Goal: Check status

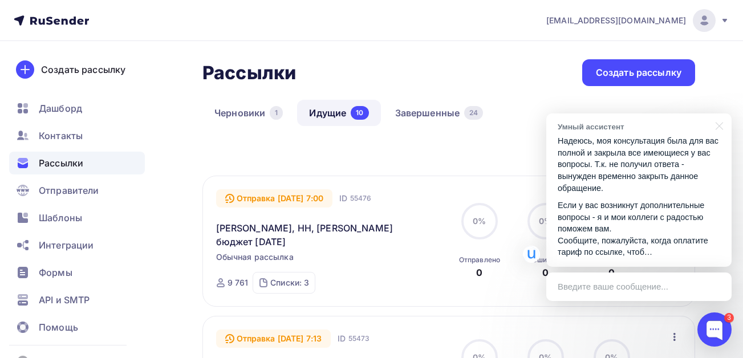
click at [638, 284] on div "Введите ваше сообщение..." at bounding box center [638, 286] width 185 height 28
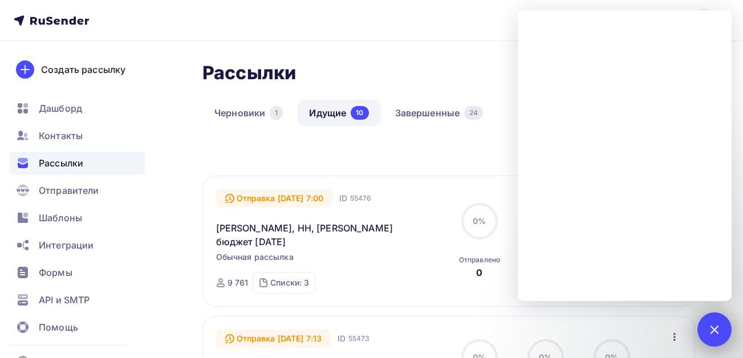
click at [711, 328] on div at bounding box center [713, 328] width 15 height 15
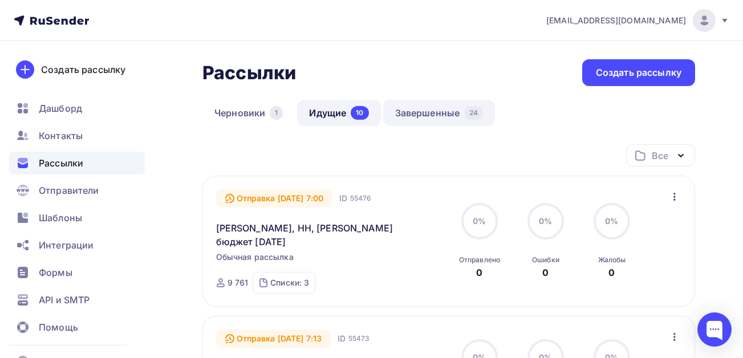
click at [417, 119] on link "Завершенные 24" at bounding box center [439, 113] width 112 height 26
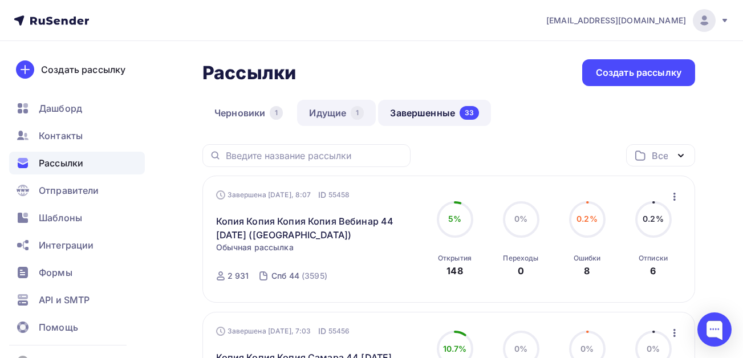
click at [350, 117] on link "Идущие 1" at bounding box center [336, 113] width 79 height 26
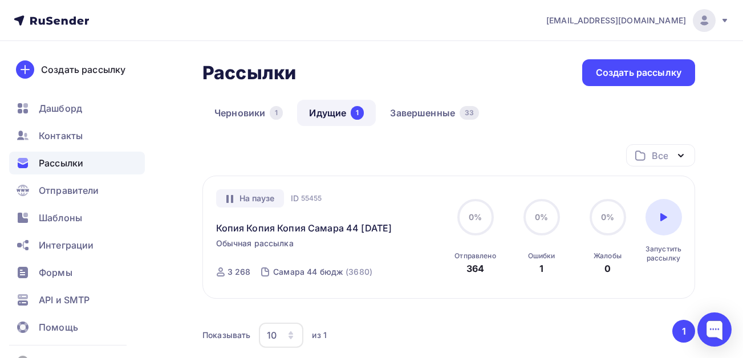
scroll to position [57, 0]
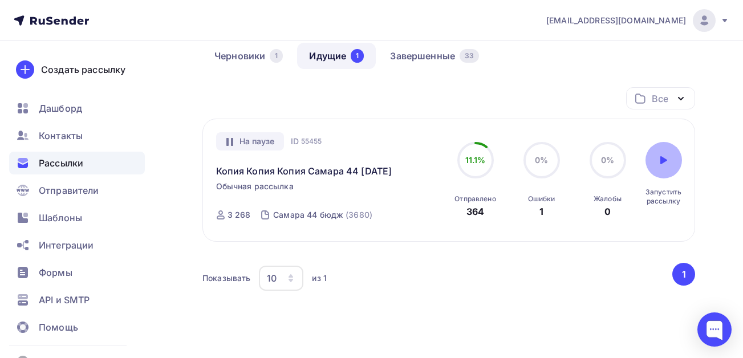
click at [662, 164] on icon at bounding box center [663, 160] width 7 height 8
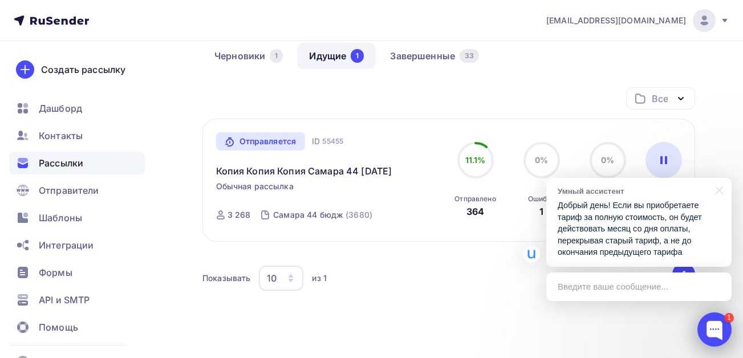
click at [716, 328] on div at bounding box center [714, 329] width 34 height 34
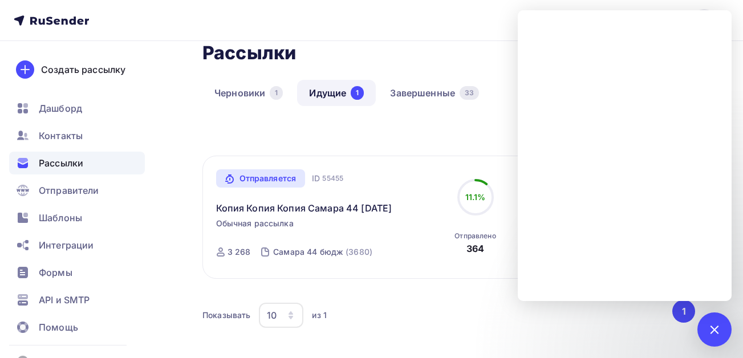
scroll to position [0, 0]
